Goal: Transaction & Acquisition: Purchase product/service

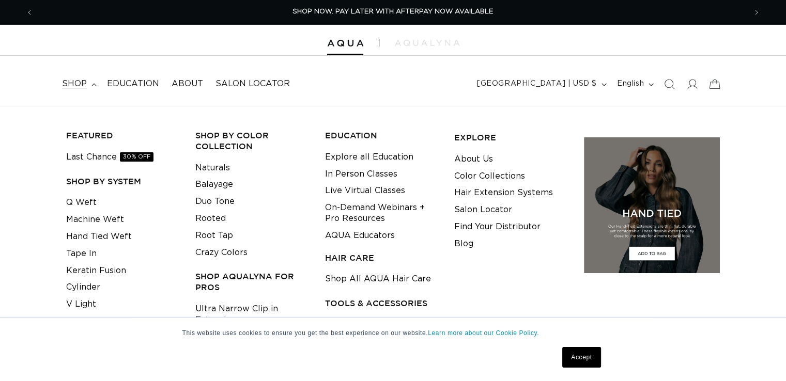
scroll to position [0, 713]
click at [88, 255] on link "Tape In" at bounding box center [81, 253] width 30 height 17
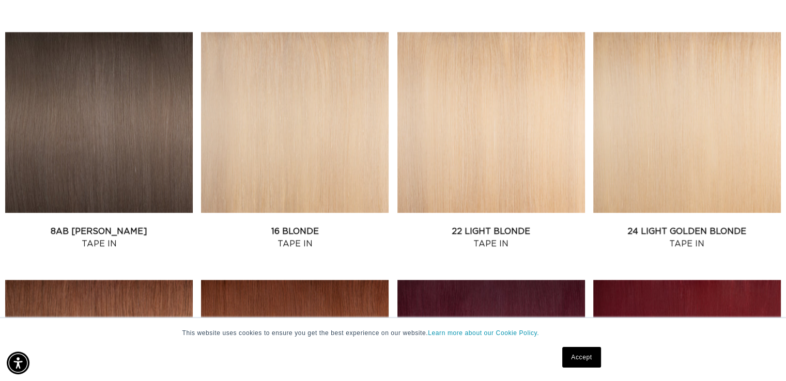
scroll to position [893, 0]
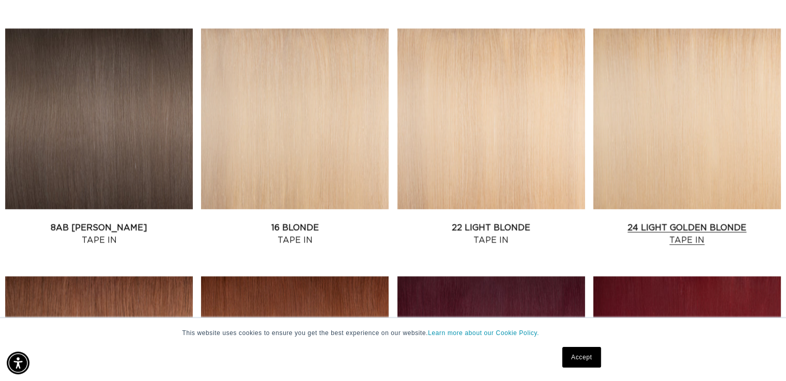
click at [671, 222] on link "24 Light Golden Blonde Tape In" at bounding box center [687, 234] width 188 height 25
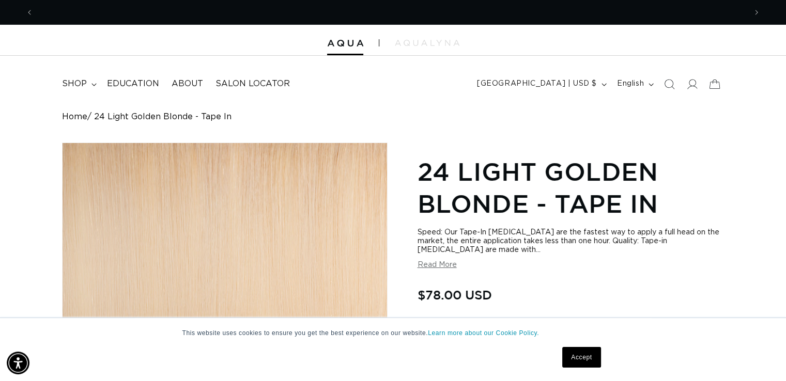
scroll to position [0, 1425]
drag, startPoint x: 792, startPoint y: 30, endPoint x: 793, endPoint y: -2, distance: 32.1
click at [785, 0] on html "This website uses cookies to ensure you get the best experience on our website.…" at bounding box center [393, 190] width 786 height 381
click at [37, 9] on button "Previous announcement" at bounding box center [29, 13] width 23 height 20
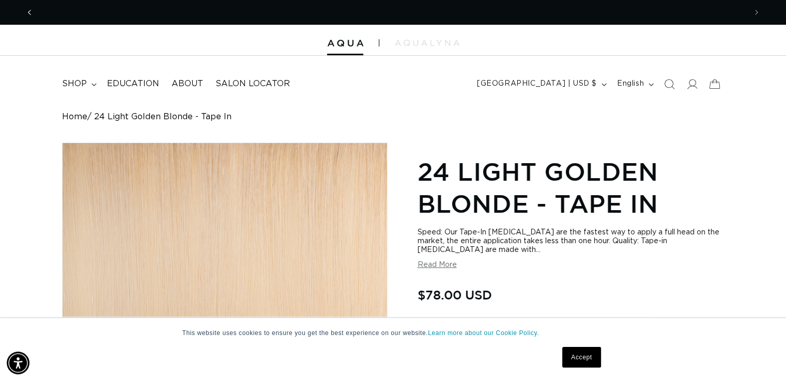
scroll to position [0, 1425]
click at [30, 13] on icon "Previous announcement" at bounding box center [30, 12] width 4 height 11
click at [93, 88] on summary "shop" at bounding box center [78, 83] width 45 height 23
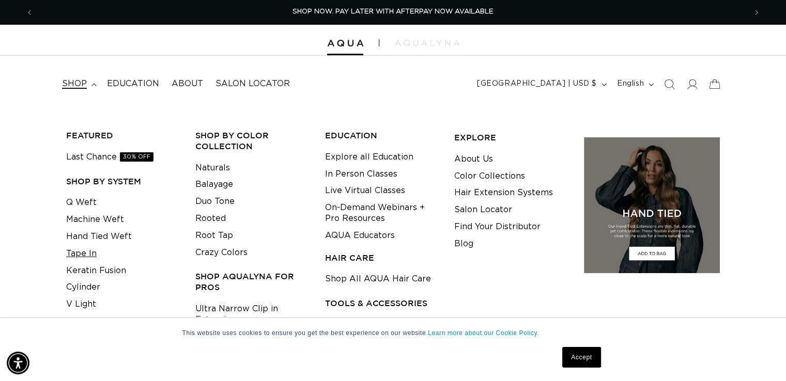
click at [89, 257] on link "Tape In" at bounding box center [81, 253] width 30 height 17
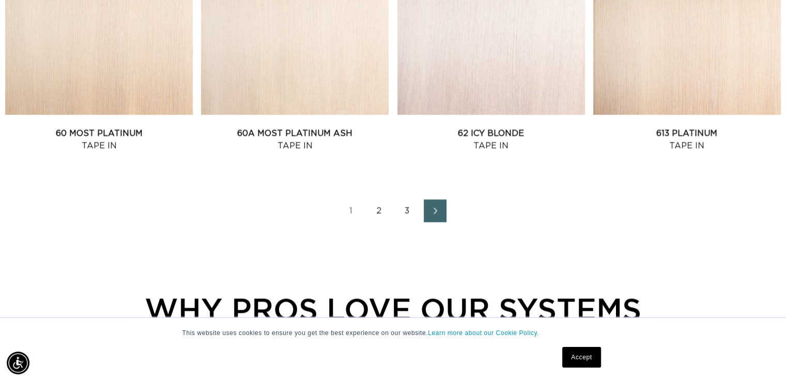
scroll to position [1502, 0]
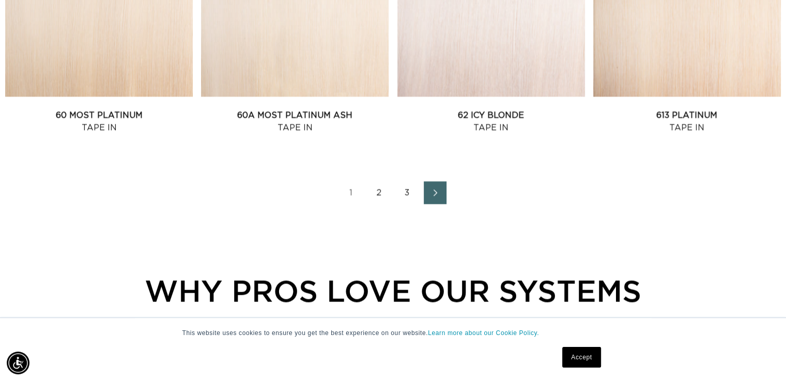
click at [424, 195] on link "Next page" at bounding box center [435, 192] width 23 height 23
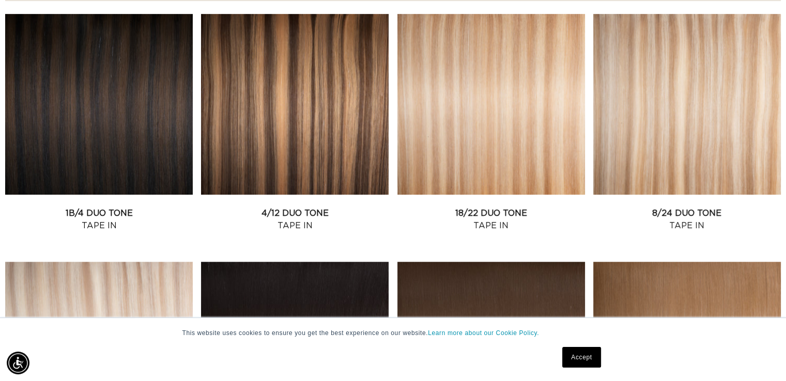
scroll to position [0, 713]
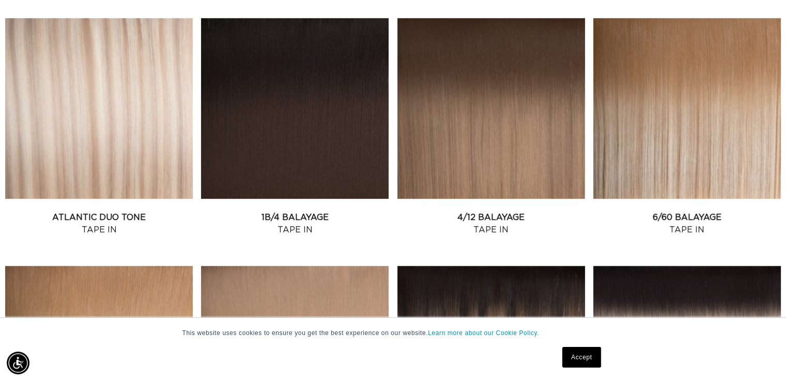
scroll to position [0, 0]
click at [98, 211] on link "Atlantic Duo Tone Tape In" at bounding box center [99, 223] width 188 height 25
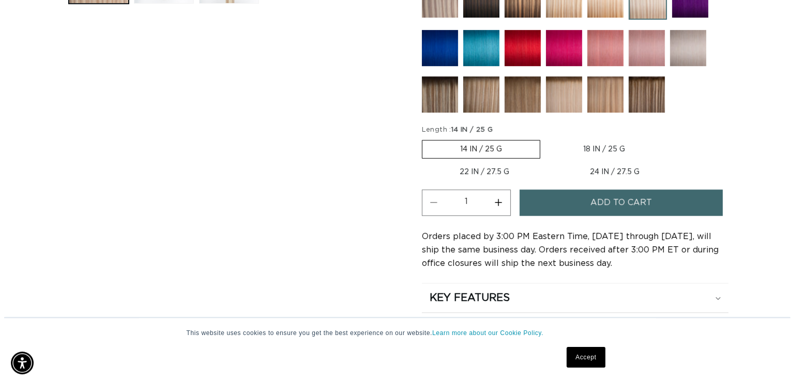
scroll to position [531, 0]
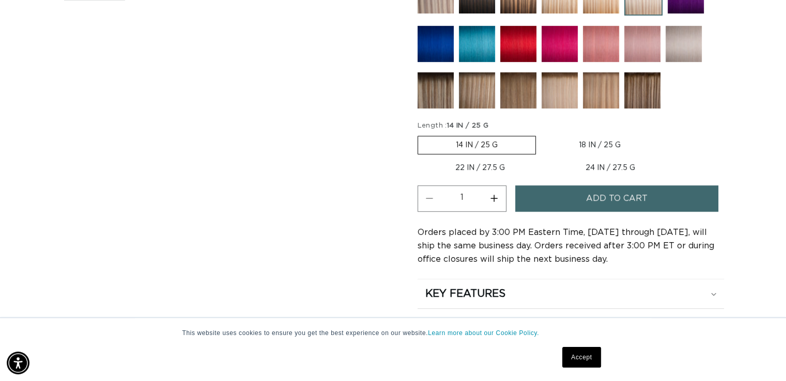
click at [637, 195] on span "Add to cart" at bounding box center [616, 199] width 61 height 26
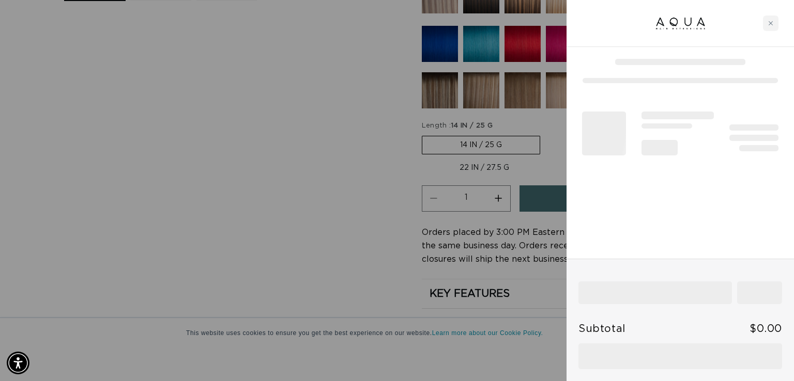
scroll to position [0, 1441]
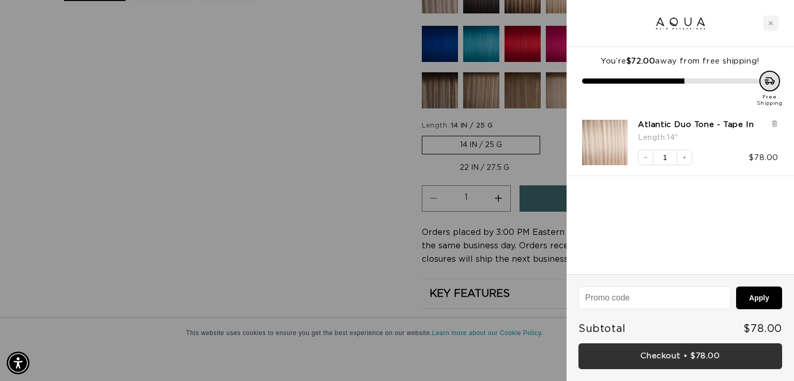
click at [667, 358] on link "Checkout • $78.00" at bounding box center [680, 357] width 204 height 26
